Goal: Find specific page/section: Find specific page/section

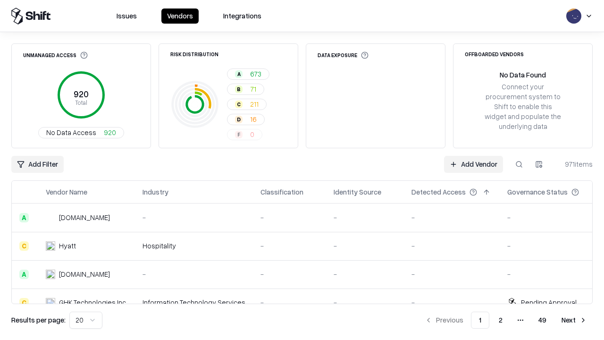
click at [302, 170] on div "Add Filter Add Vendor 971 items" at bounding box center [301, 164] width 581 height 17
click at [37, 164] on html "Issues Vendors Integrations Unmanaged Access 920 Total No Data Access 920 Risk …" at bounding box center [302, 170] width 604 height 340
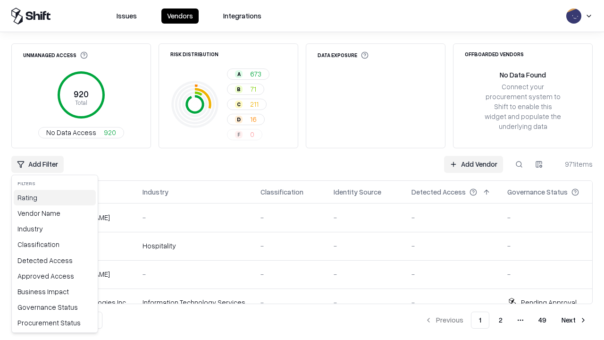
click at [55, 197] on div "Rating" at bounding box center [55, 198] width 82 height 16
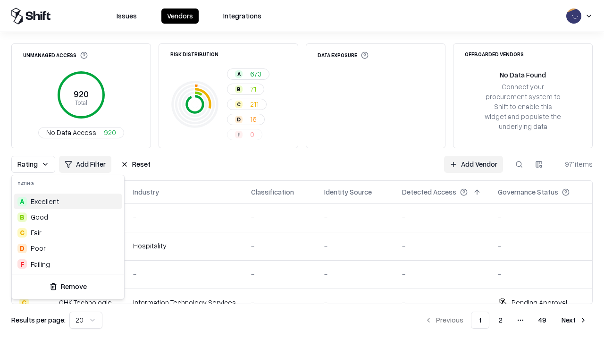
click at [302, 170] on html "Issues Vendors Integrations Unmanaged Access 920 Total No Data Access 920 Risk …" at bounding box center [302, 170] width 604 height 340
click at [302, 170] on div "Rating Add Filter Reset Add Vendor 971 items" at bounding box center [301, 164] width 581 height 17
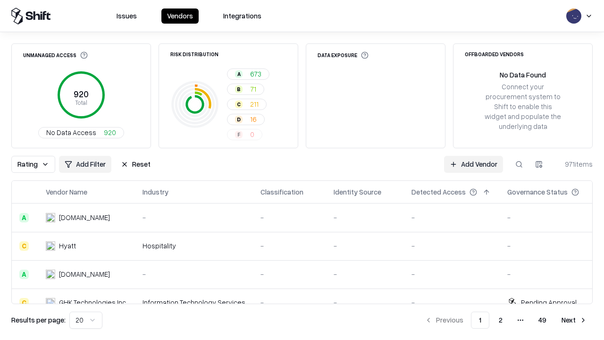
click at [135, 164] on button "Reset" at bounding box center [135, 164] width 41 height 17
click at [302, 170] on div "Rating Add Filter Reset Add Vendor 971 items" at bounding box center [301, 164] width 581 height 17
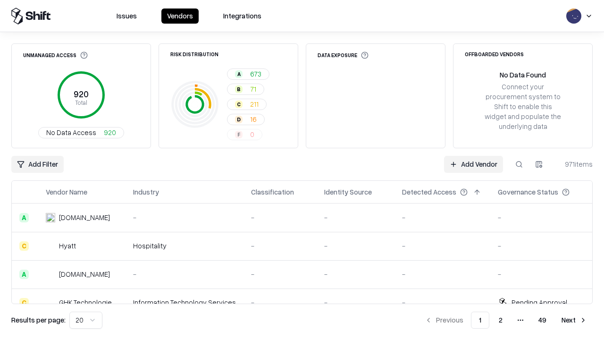
click at [37, 164] on html "Issues Vendors Integrations Unmanaged Access 920 Total No Data Access 920 Risk …" at bounding box center [302, 170] width 604 height 340
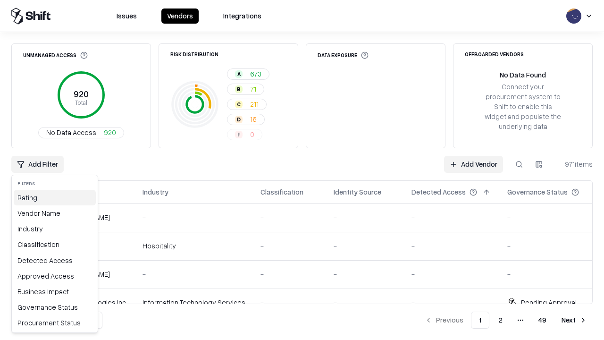
click at [55, 197] on div "Rating" at bounding box center [55, 198] width 82 height 16
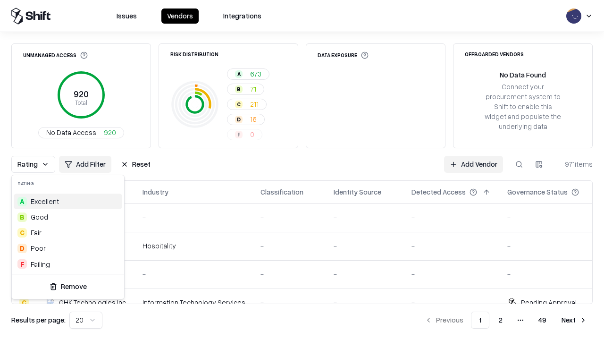
click at [68, 201] on div "A Excellent" at bounding box center [68, 201] width 108 height 16
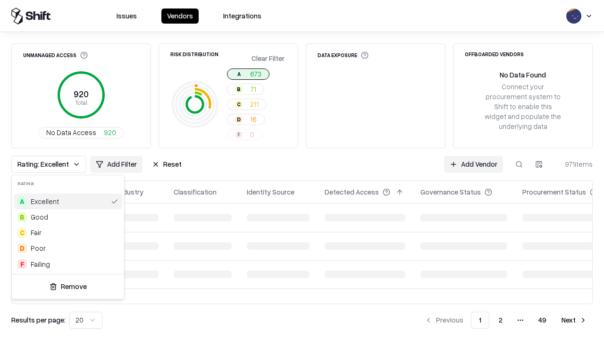
click at [302, 170] on html "Issues Vendors Integrations Unmanaged Access 920 Total No Data Access 920 Risk …" at bounding box center [302, 170] width 604 height 340
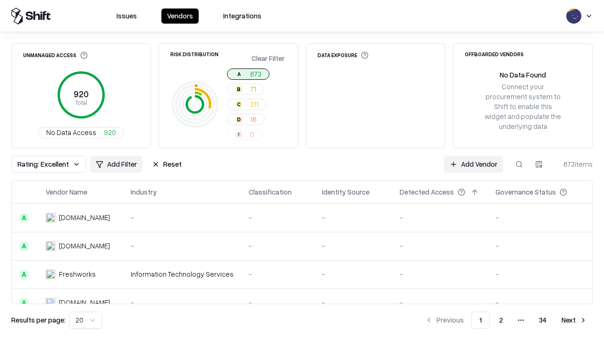
click at [302, 170] on div "Rating: Excellent Add Filter Reset Add Vendor 673 items" at bounding box center [301, 164] width 581 height 17
click at [167, 164] on button "Reset" at bounding box center [166, 164] width 41 height 17
click at [302, 170] on div "Add Filter Add Vendor 673 items" at bounding box center [301, 164] width 581 height 17
click at [37, 164] on html "Issues Vendors Integrations Unmanaged Access 920 Total No Data Access 920 Risk …" at bounding box center [302, 170] width 604 height 340
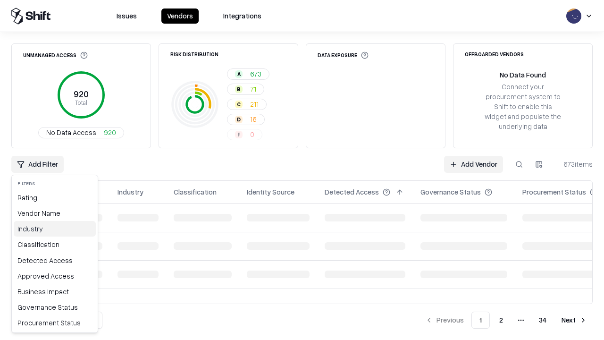
click at [55, 228] on div "Industry" at bounding box center [55, 229] width 82 height 16
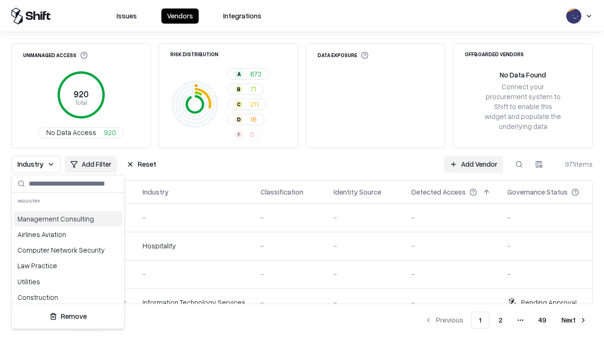
click at [302, 170] on html "Issues Vendors Integrations Unmanaged Access 920 Total No Data Access 920 Risk …" at bounding box center [302, 170] width 604 height 340
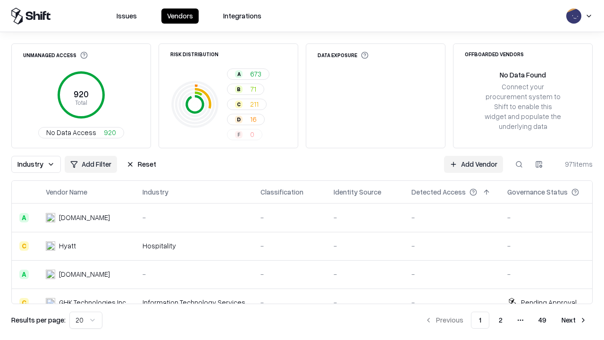
click at [141, 164] on button "Reset" at bounding box center [141, 164] width 41 height 17
click at [302, 170] on div "Industry Add Filter Reset Add Vendor 971 items" at bounding box center [301, 164] width 581 height 17
click at [37, 164] on html "Issues Vendors Integrations Unmanaged Access 920 Total No Data Access 920 Risk …" at bounding box center [302, 170] width 604 height 340
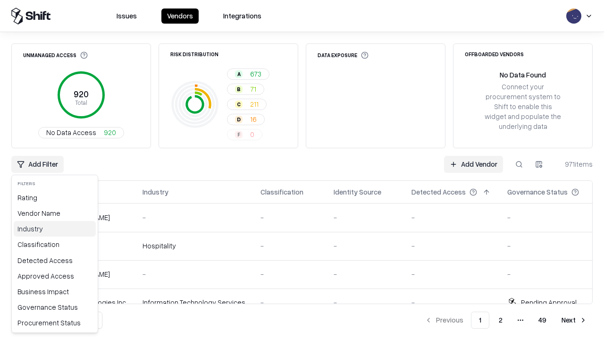
click at [55, 228] on div "Industry" at bounding box center [55, 229] width 82 height 16
